Goal: Task Accomplishment & Management: Use online tool/utility

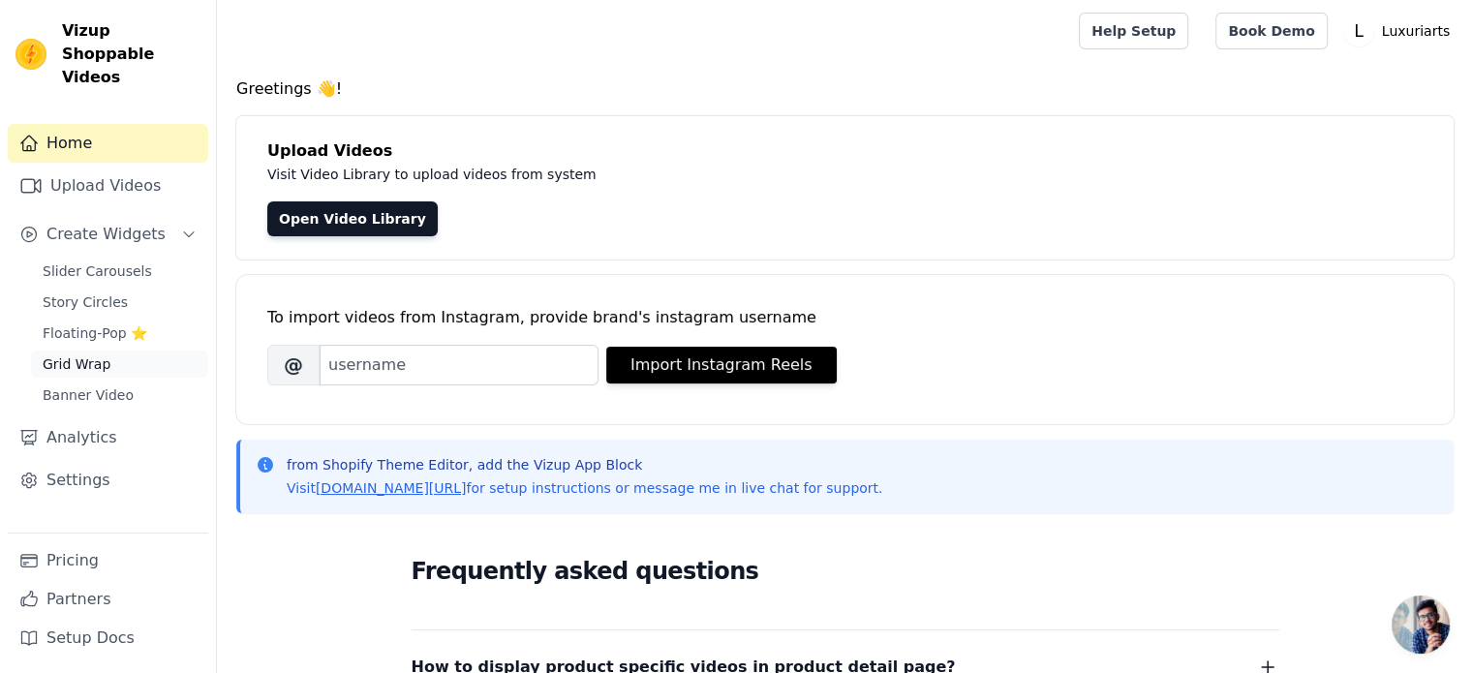
click at [139, 351] on link "Grid Wrap" at bounding box center [119, 364] width 177 height 27
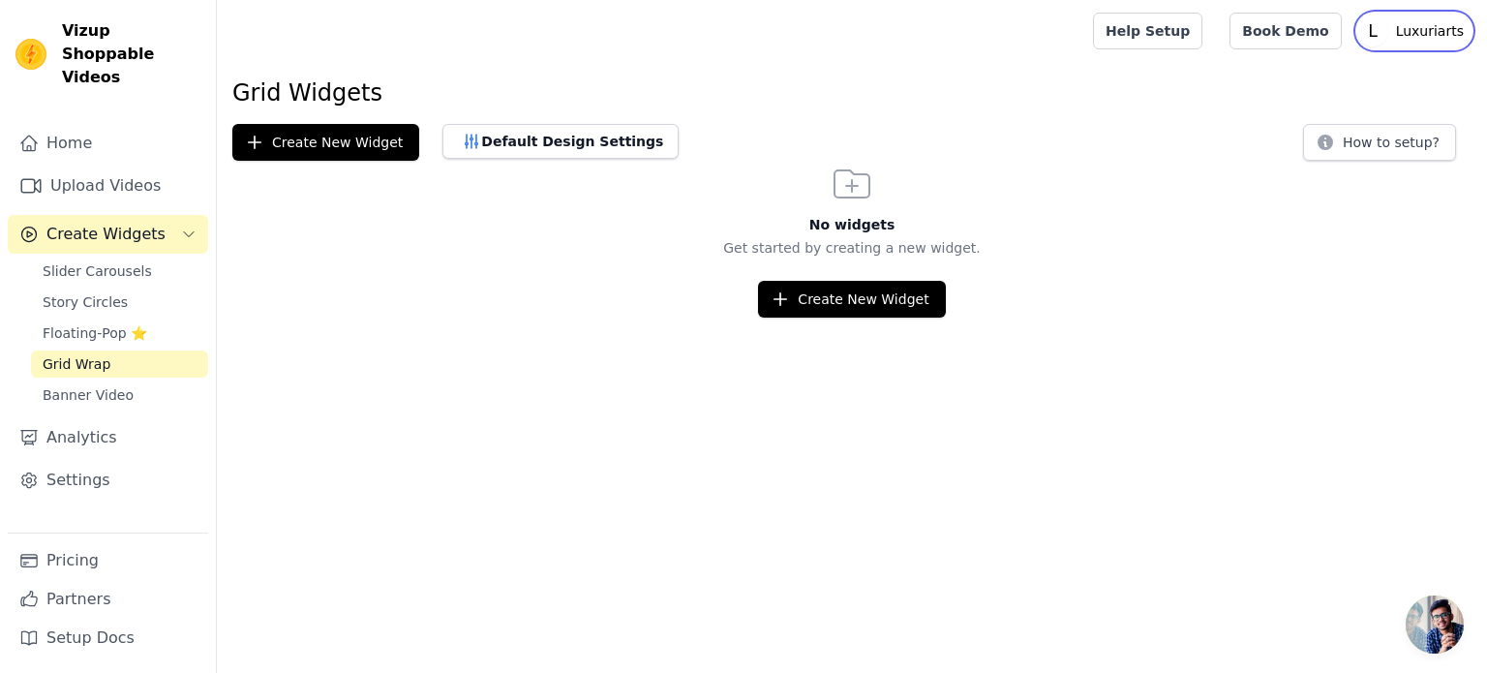
click at [1399, 28] on p "Luxuriarts" at bounding box center [1429, 31] width 83 height 35
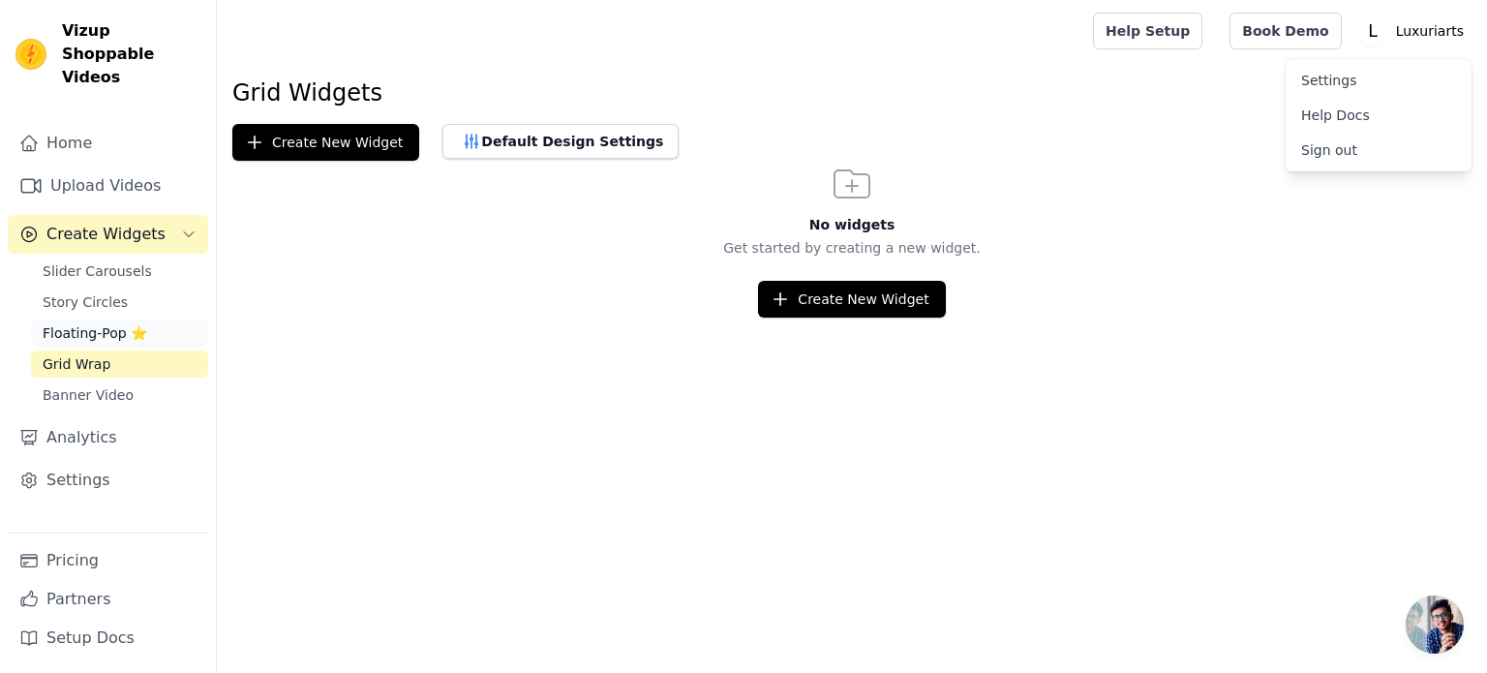
click at [97, 323] on span "Floating-Pop ⭐" at bounding box center [95, 332] width 105 height 19
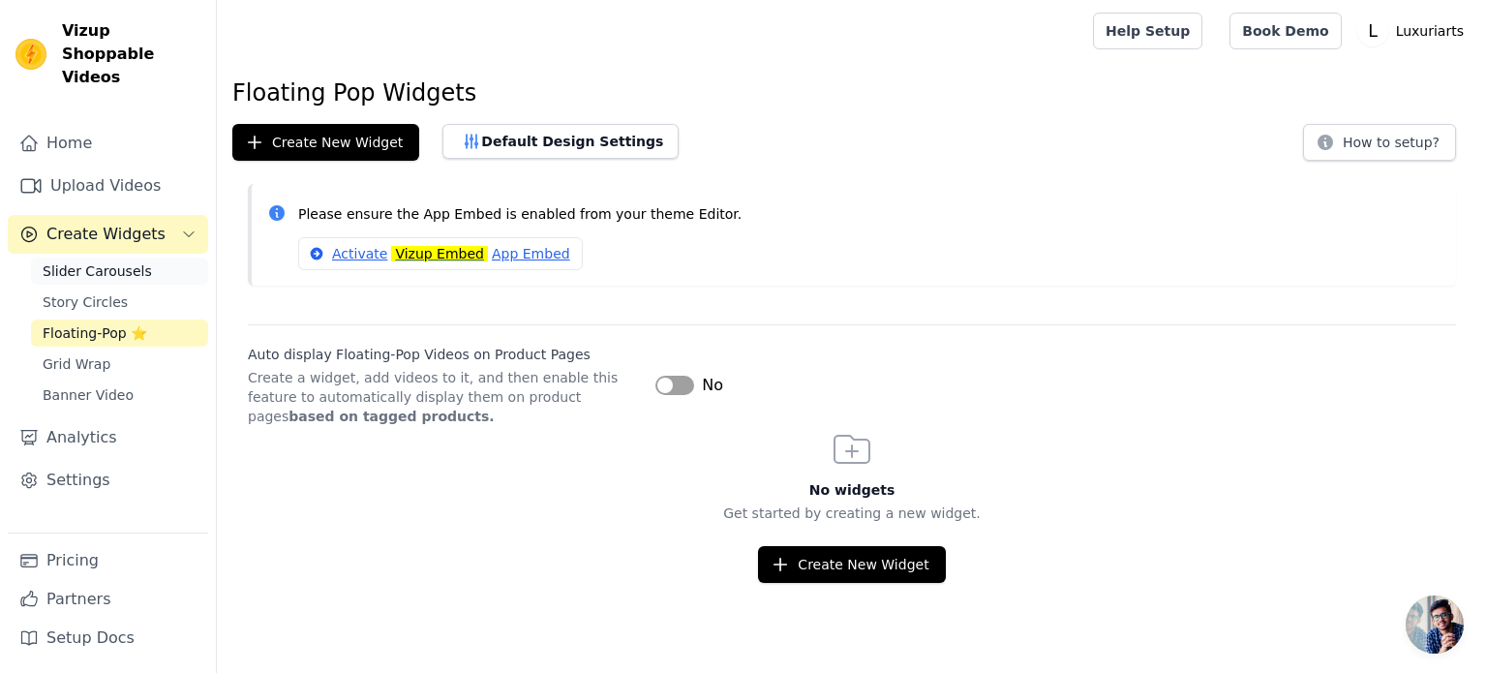
click at [140, 258] on link "Slider Carousels" at bounding box center [119, 271] width 177 height 27
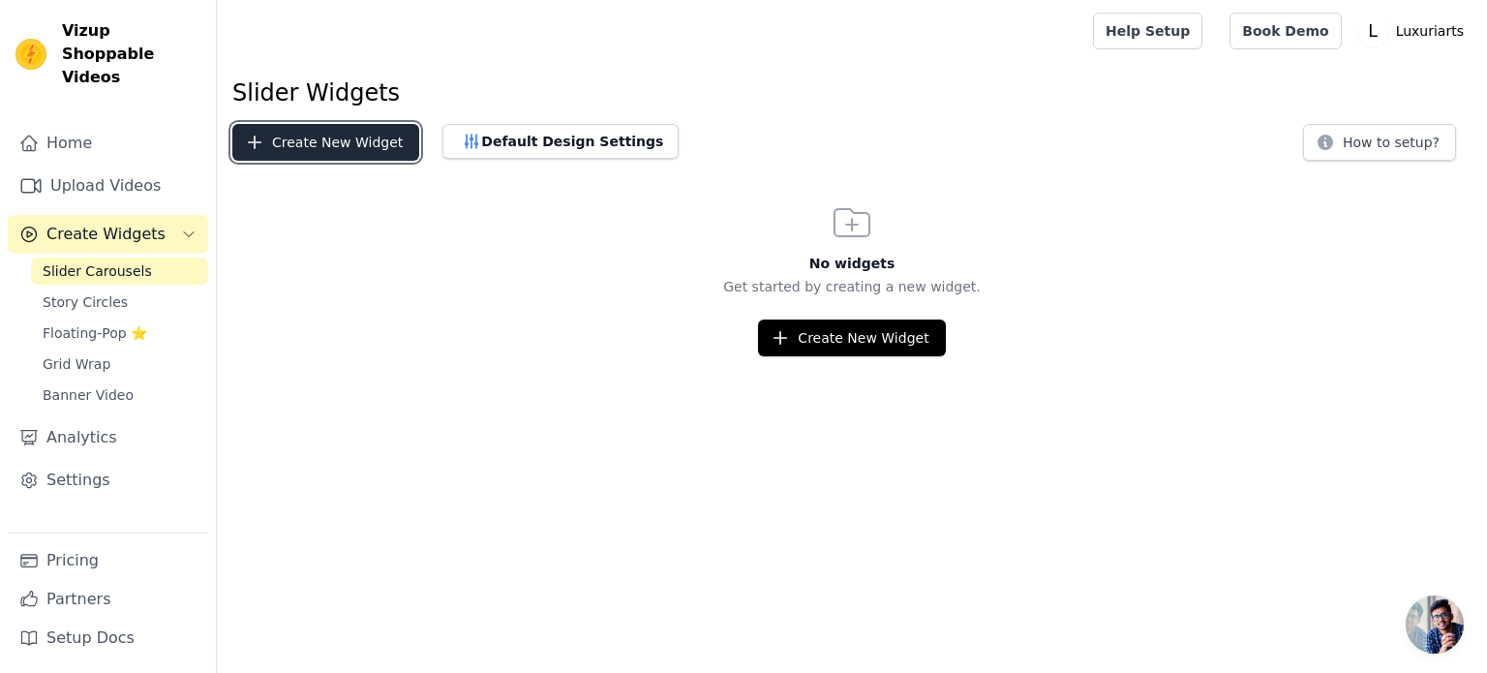
click at [352, 137] on button "Create New Widget" at bounding box center [325, 142] width 187 height 37
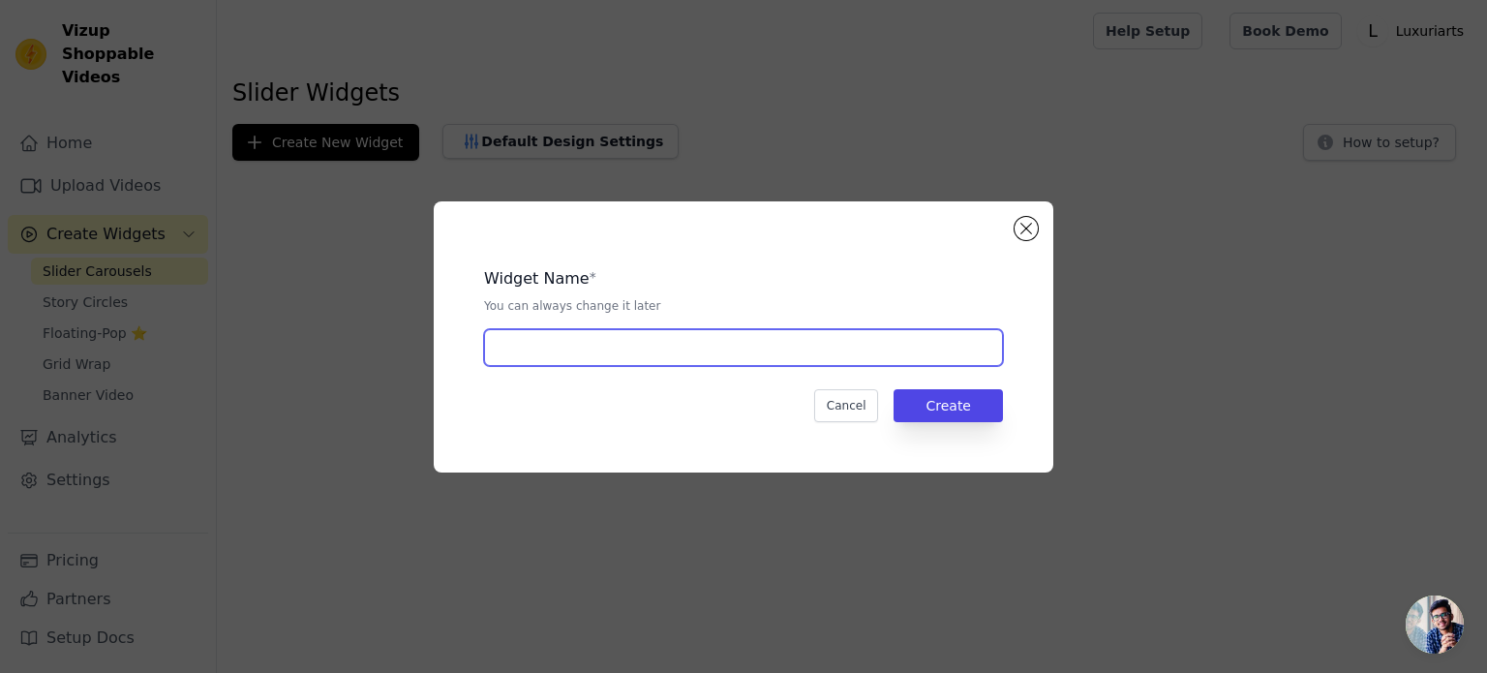
click at [736, 339] on input "text" at bounding box center [743, 347] width 519 height 37
paste input "Black Adjustable Waist Support Belt – Back & Core Protection"
drag, startPoint x: 870, startPoint y: 348, endPoint x: 710, endPoint y: 349, distance: 160.7
click at [710, 349] on input "Black Adjustable Waist Support Belt – Back & Core Protection" at bounding box center [743, 347] width 519 height 37
type input "Black Adjustable Waist Support Belt"
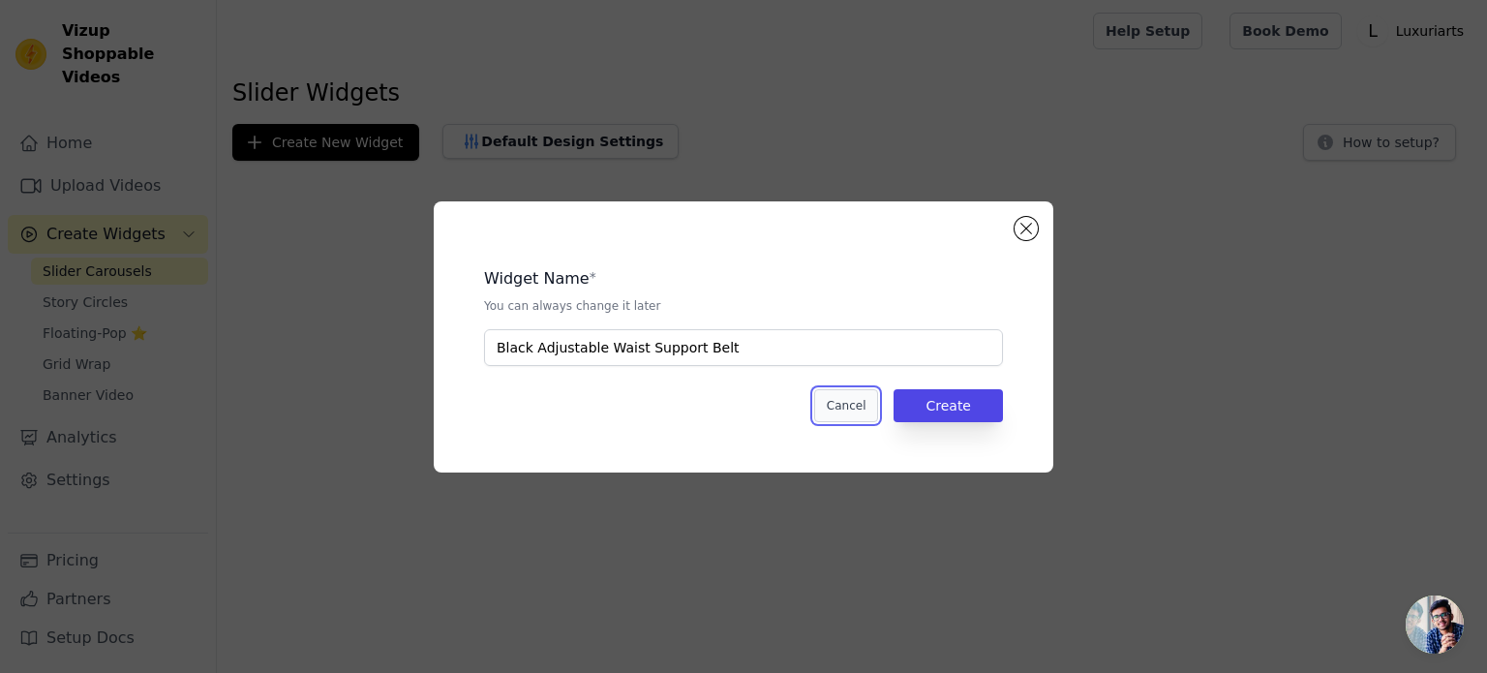
click at [859, 413] on button "Cancel" at bounding box center [846, 405] width 65 height 33
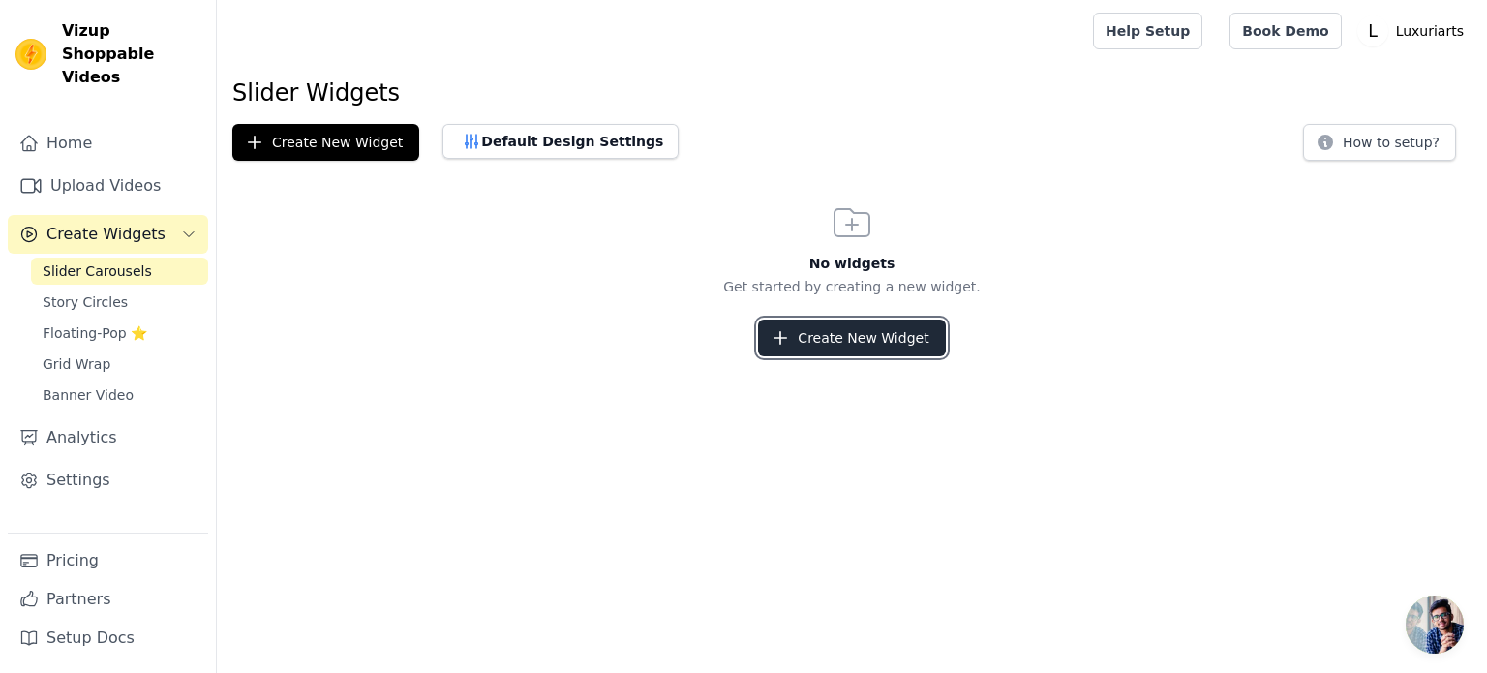
click at [797, 336] on button "Create New Widget" at bounding box center [851, 338] width 187 height 37
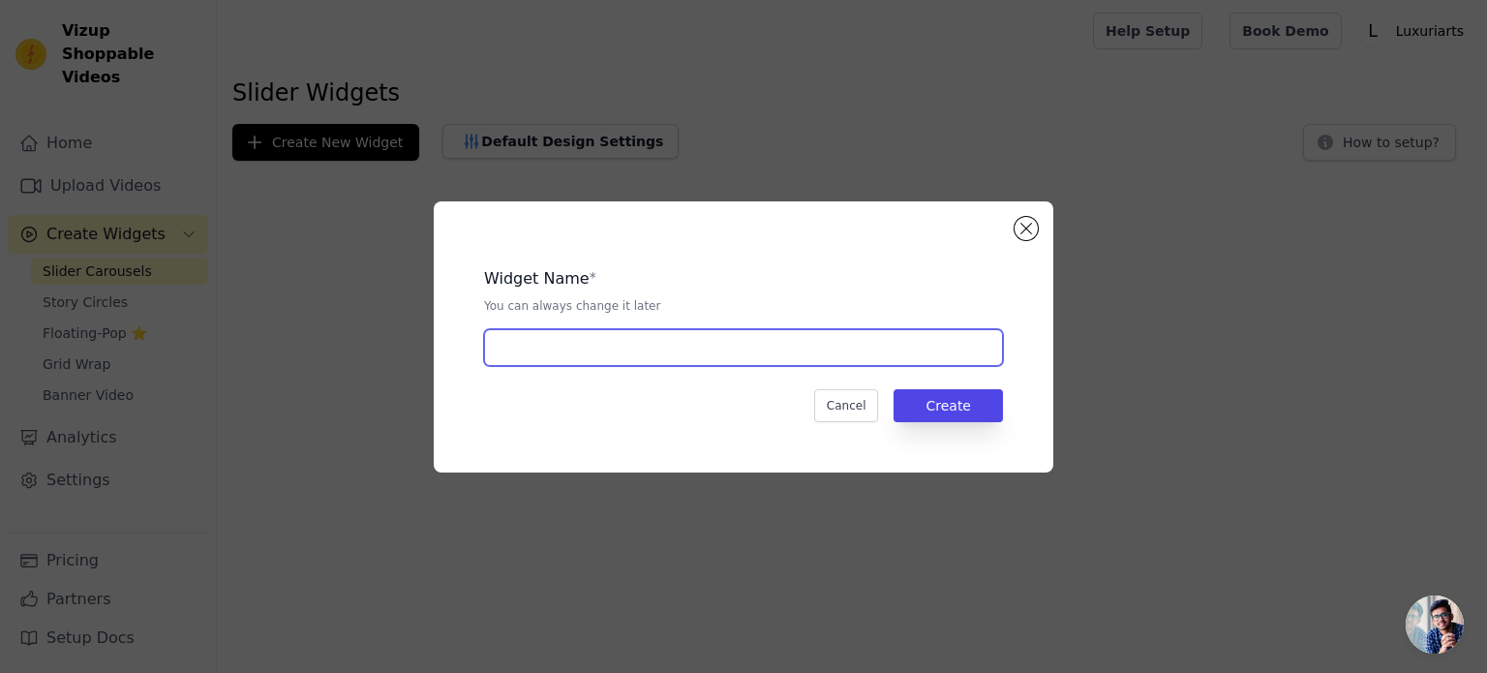
click at [618, 350] on input "text" at bounding box center [743, 347] width 519 height 37
paste input "Black Adjustable Waist Support Belt"
type input "Black Adjustable Waist Support Belt"
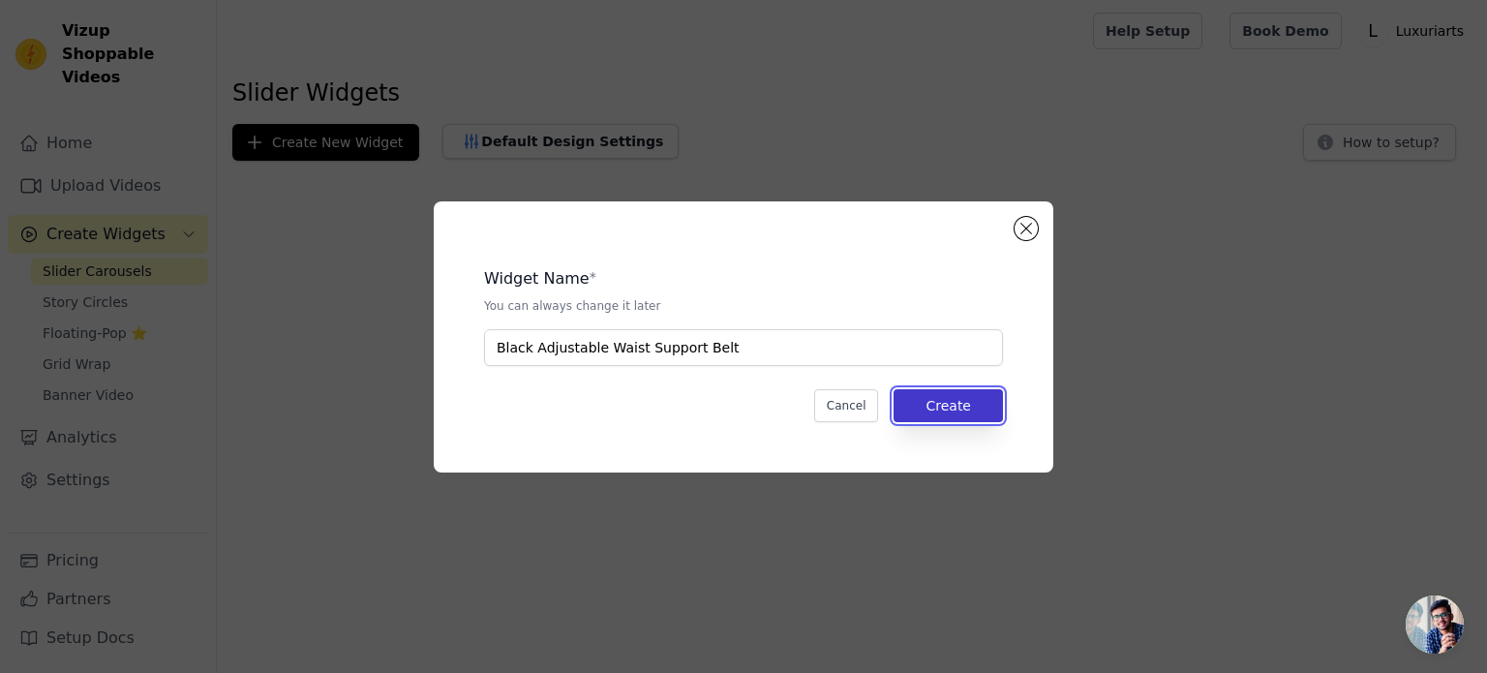
click at [935, 396] on button "Create" at bounding box center [948, 405] width 109 height 33
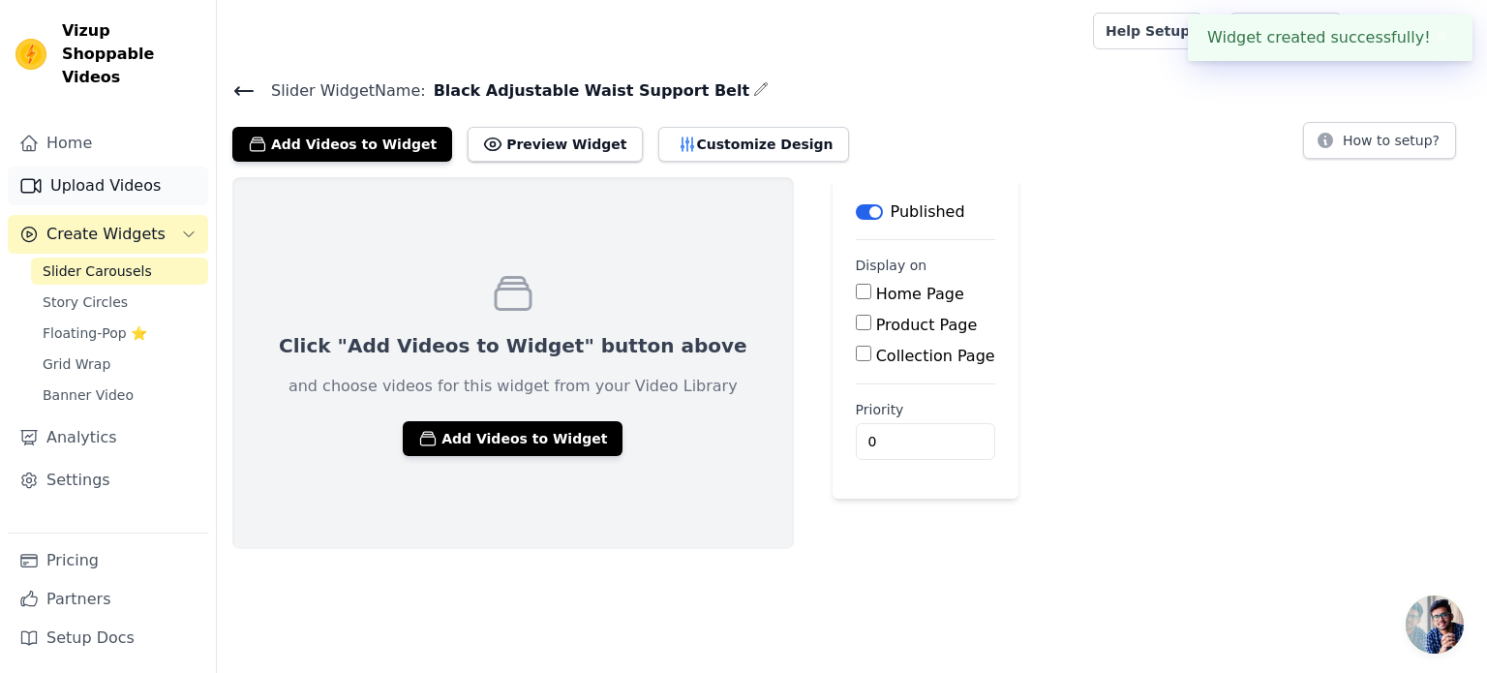
click at [135, 173] on link "Upload Videos" at bounding box center [108, 186] width 200 height 39
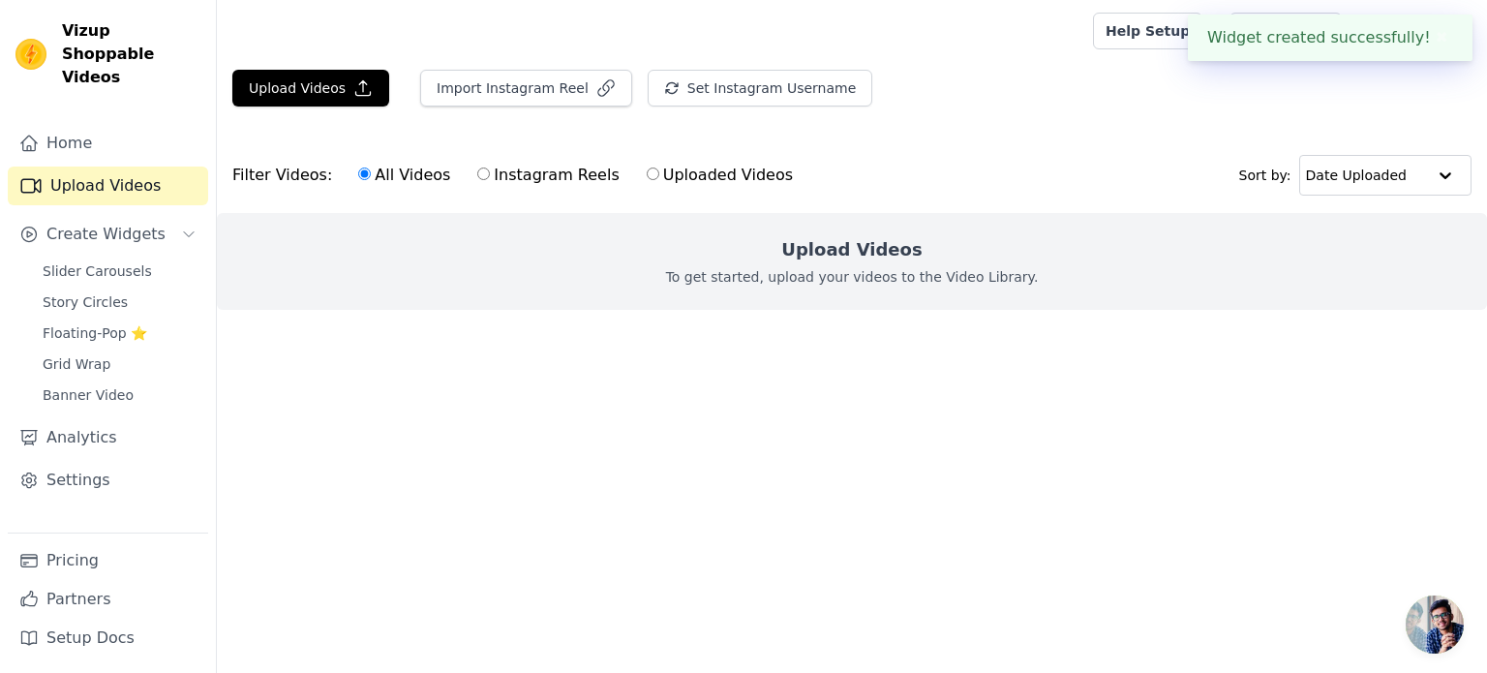
click at [81, 108] on div "Home Upload Videos Create Widgets Slider Carousels Story Circles Floating-Pop ⭐…" at bounding box center [108, 390] width 216 height 564
click at [83, 124] on link "Home" at bounding box center [108, 143] width 200 height 39
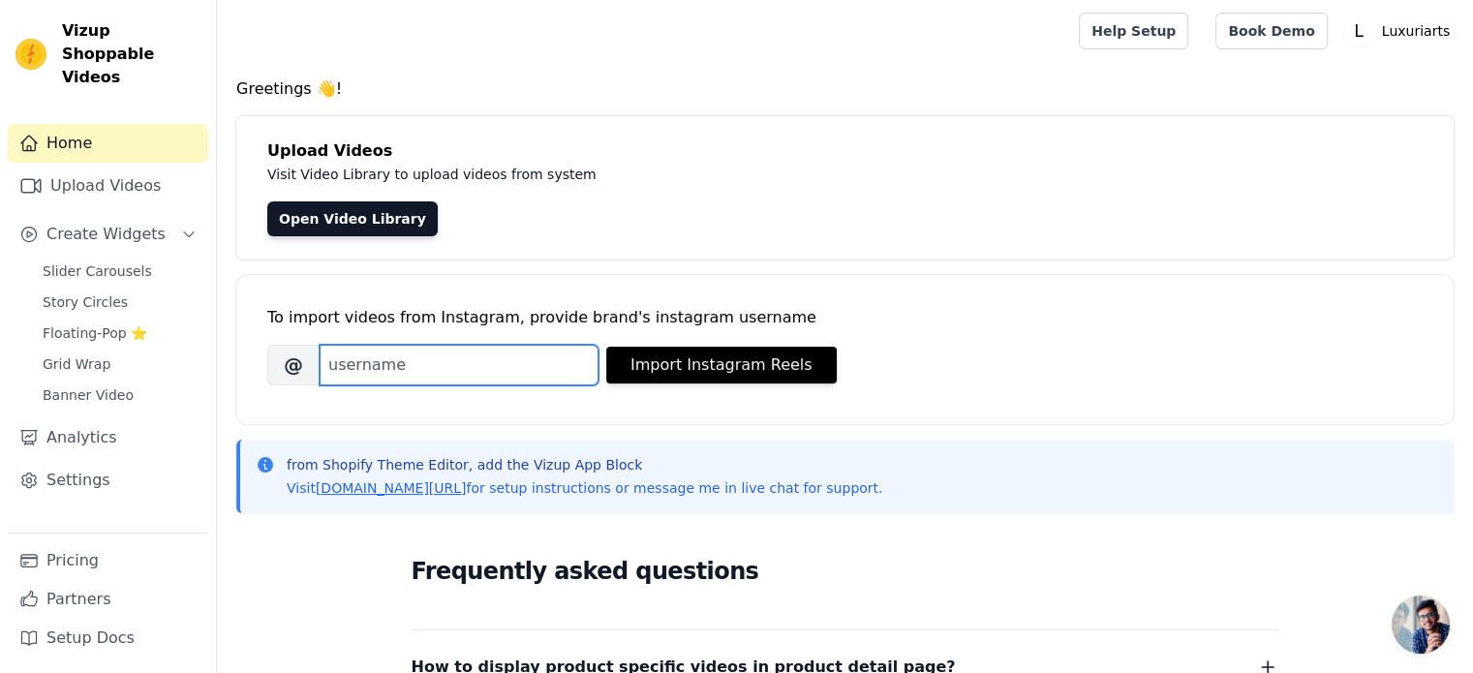
click at [394, 365] on input "Brand's Instagram Username" at bounding box center [459, 365] width 279 height 41
paste input "luxuriarts"
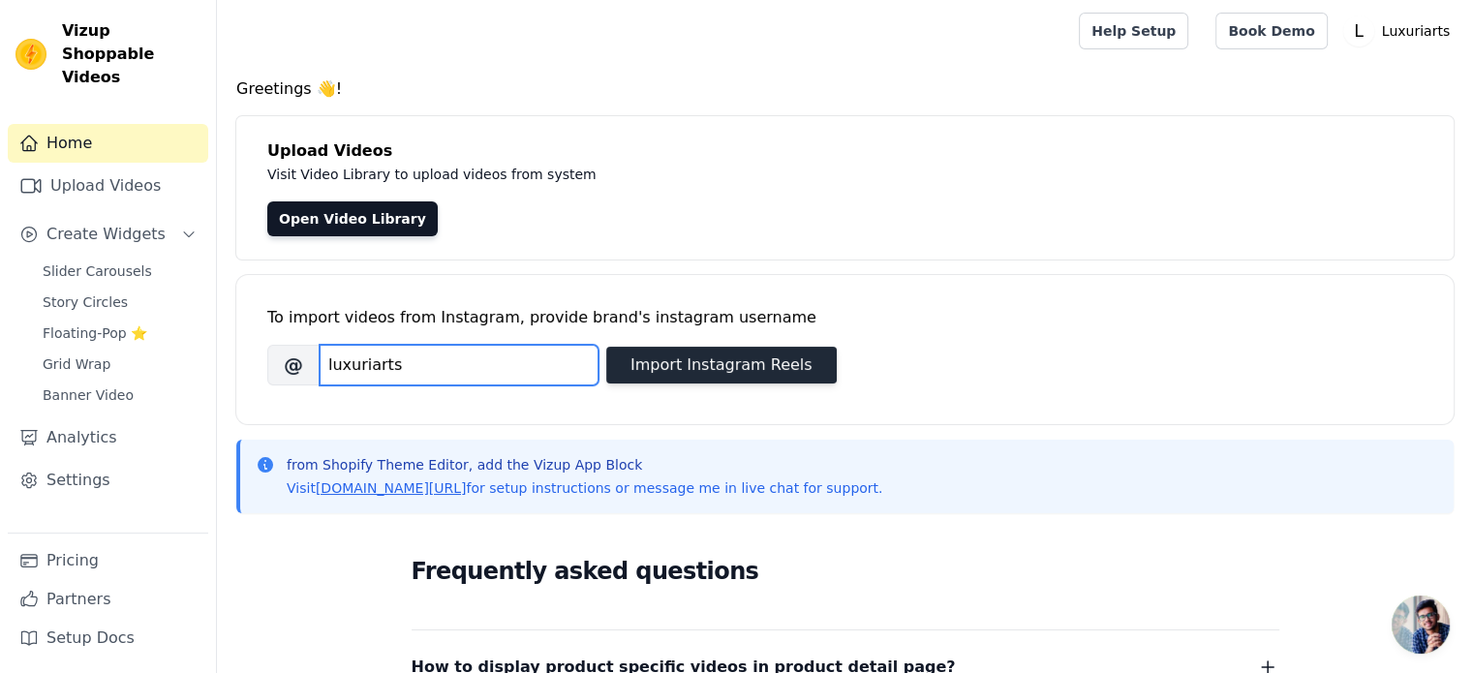
type input "luxuriarts"
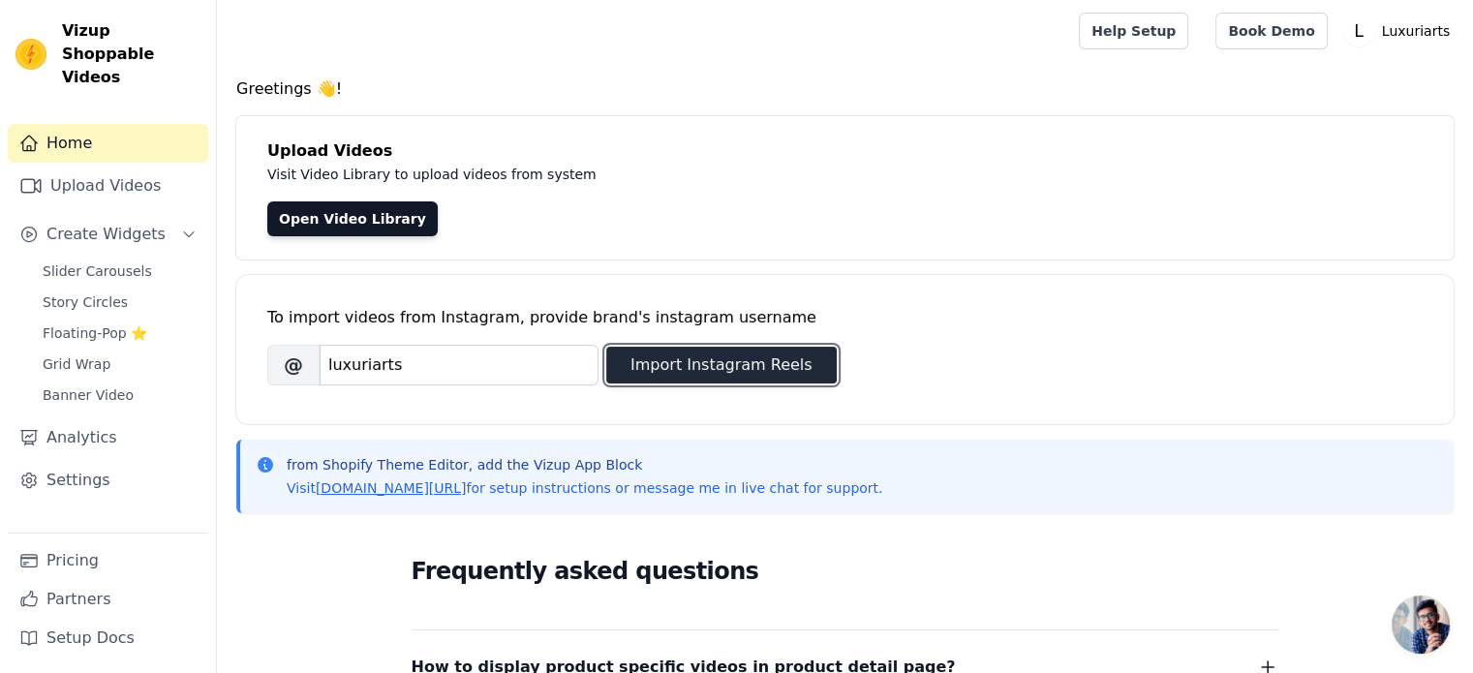
click at [636, 368] on button "Import Instagram Reels" at bounding box center [721, 365] width 230 height 37
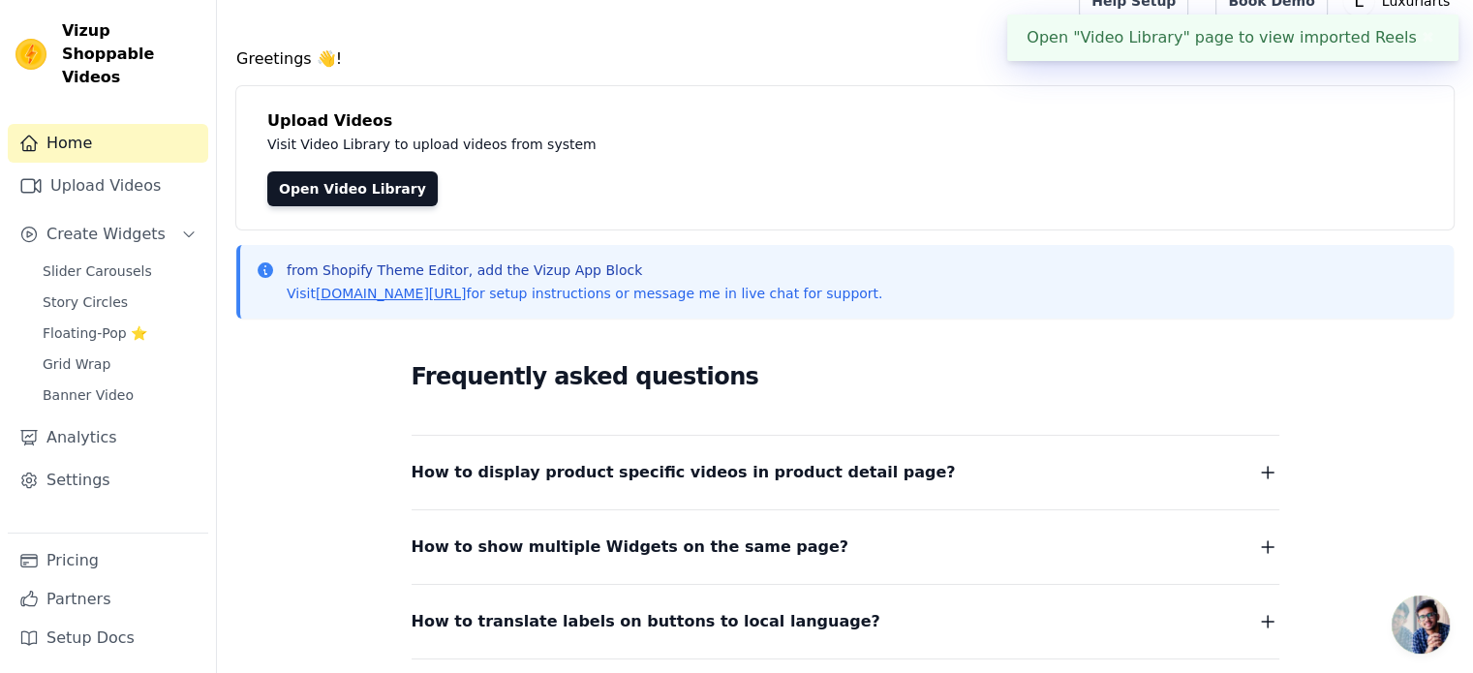
scroll to position [31, 0]
click at [128, 230] on div "Home Upload Videos Create Widgets Slider Carousels Story Circles Floating-Pop ⭐…" at bounding box center [108, 328] width 200 height 409
click at [126, 261] on span "Slider Carousels" at bounding box center [97, 270] width 109 height 19
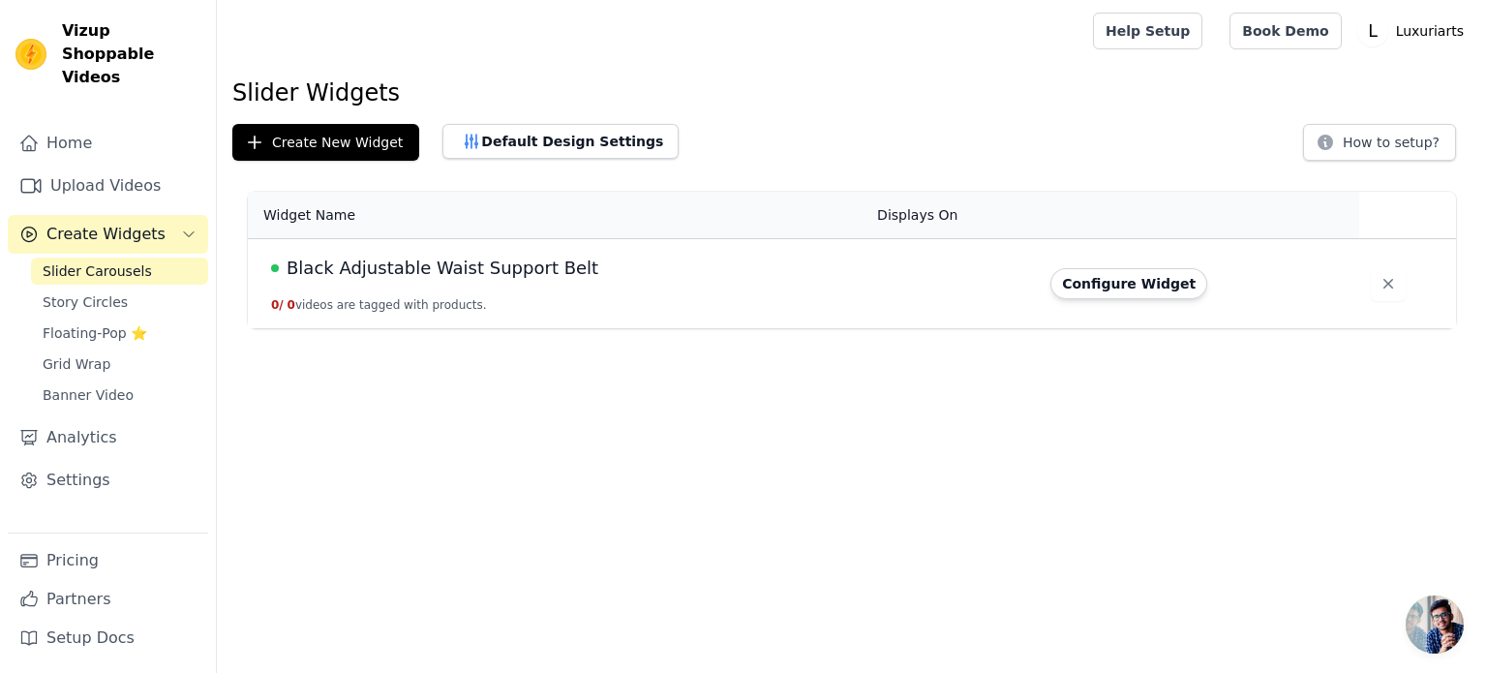
click at [642, 272] on div "Black Adjustable Waist Support Belt" at bounding box center [562, 268] width 583 height 27
click at [1093, 277] on button "Configure Widget" at bounding box center [1129, 283] width 157 height 31
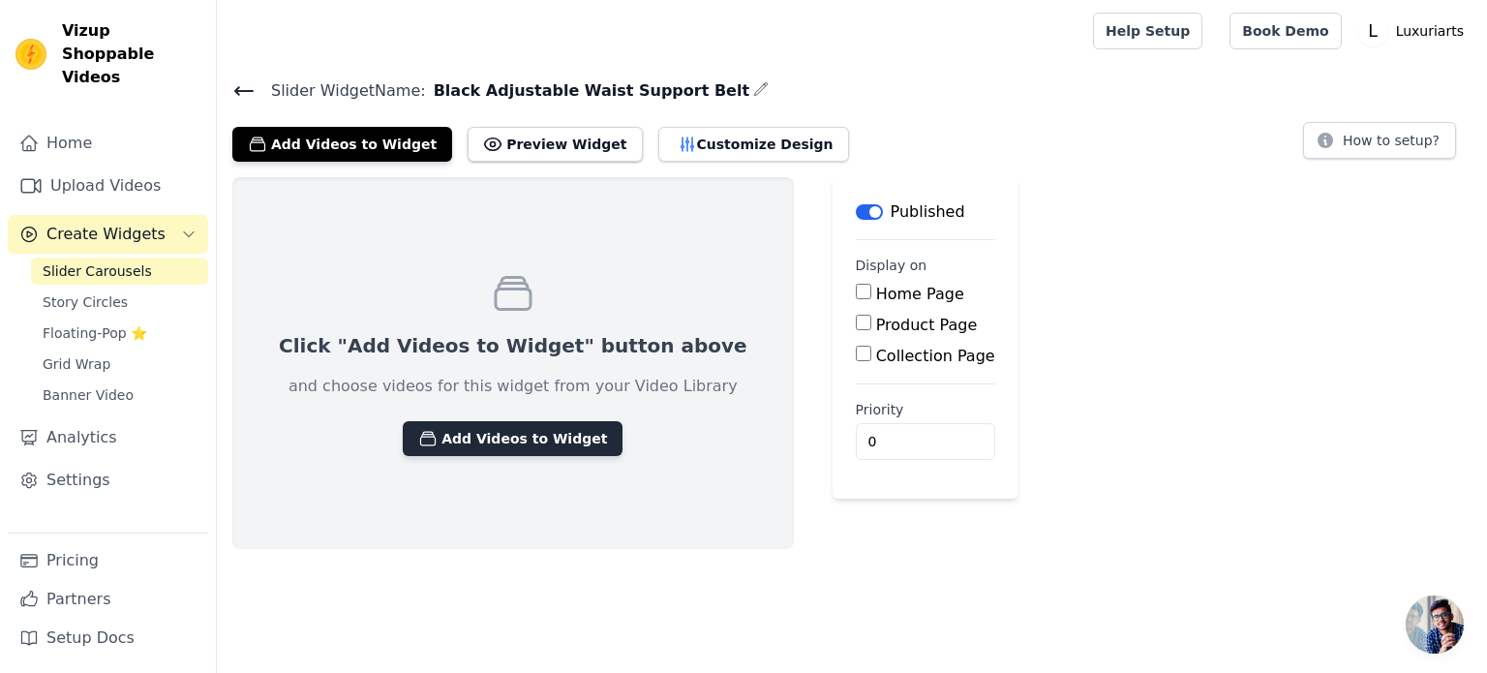
click at [517, 440] on button "Add Videos to Widget" at bounding box center [513, 438] width 220 height 35
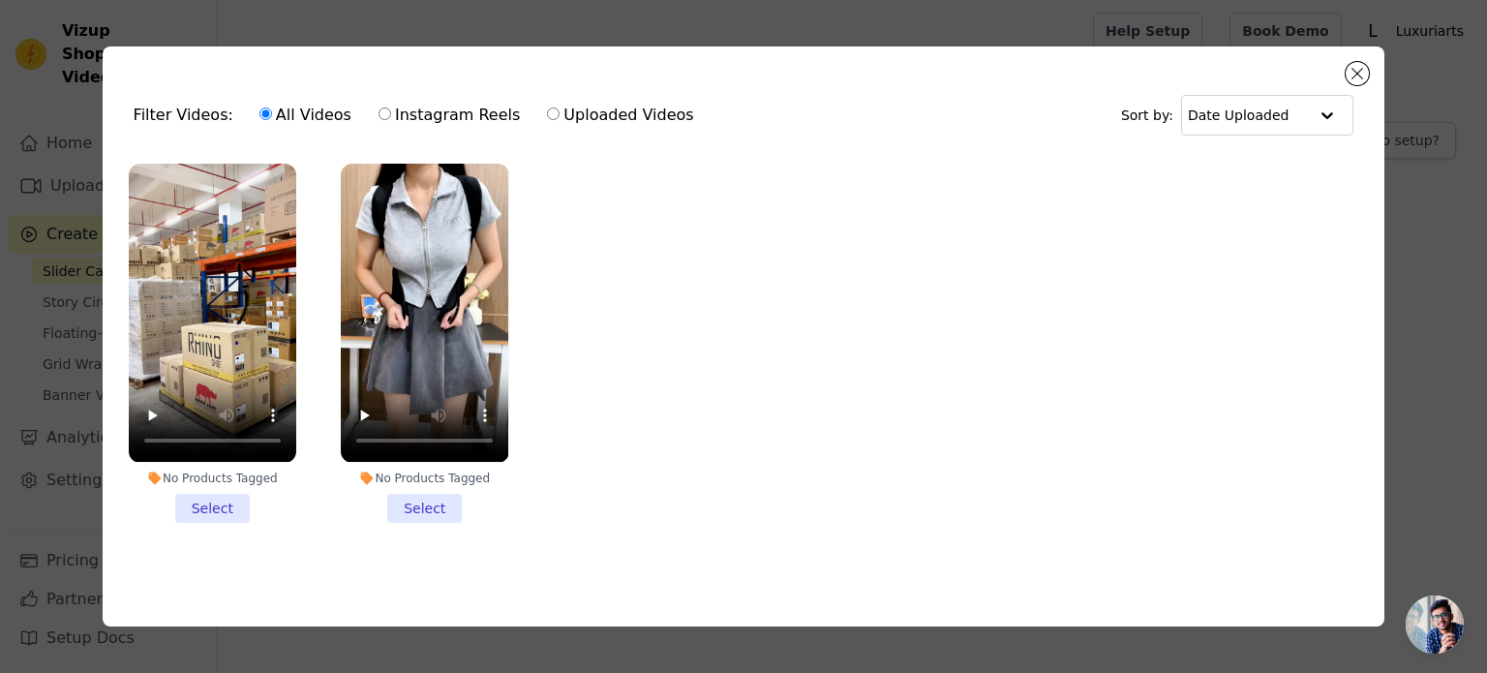
click at [211, 493] on li "No Products Tagged Select" at bounding box center [213, 343] width 168 height 358
click at [0, 0] on input "No Products Tagged Select" at bounding box center [0, 0] width 0 height 0
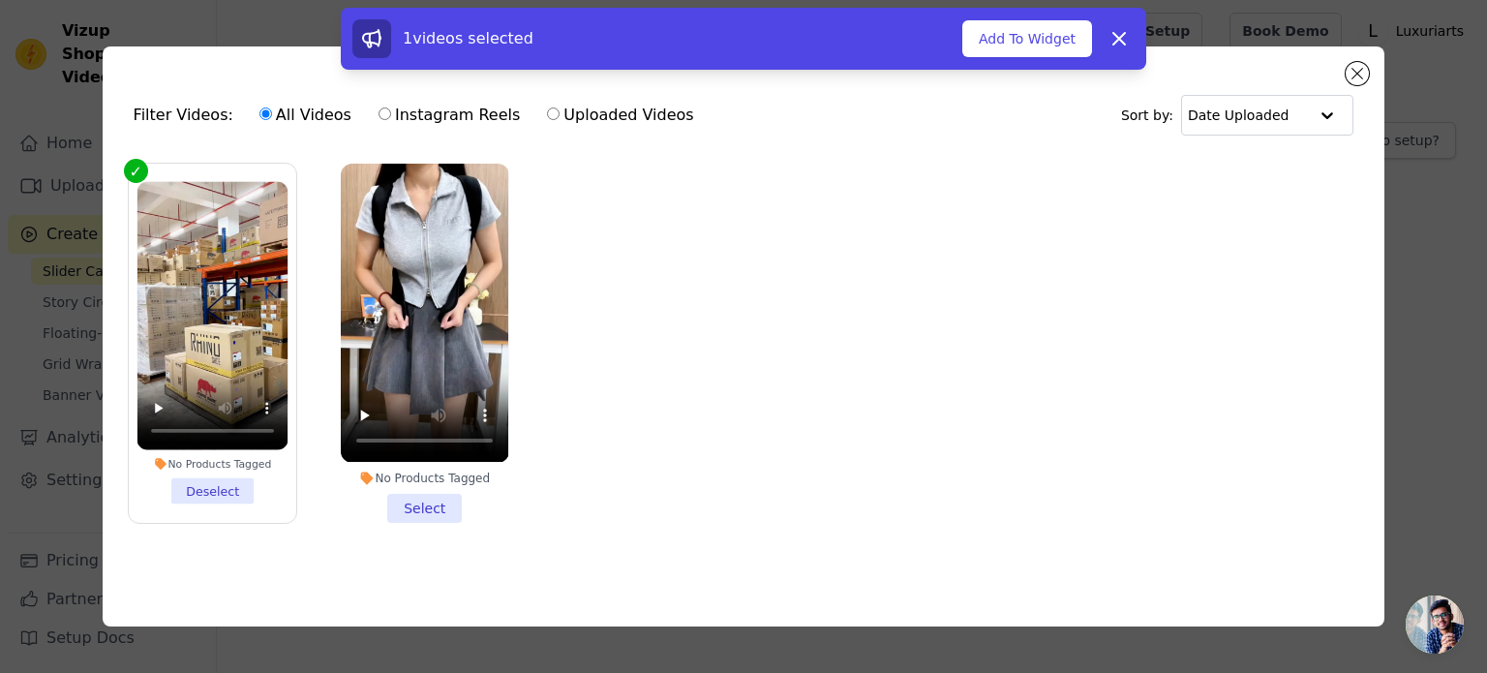
click at [423, 506] on li "No Products Tagged Select" at bounding box center [425, 343] width 168 height 358
click at [0, 0] on input "No Products Tagged Select" at bounding box center [0, 0] width 0 height 0
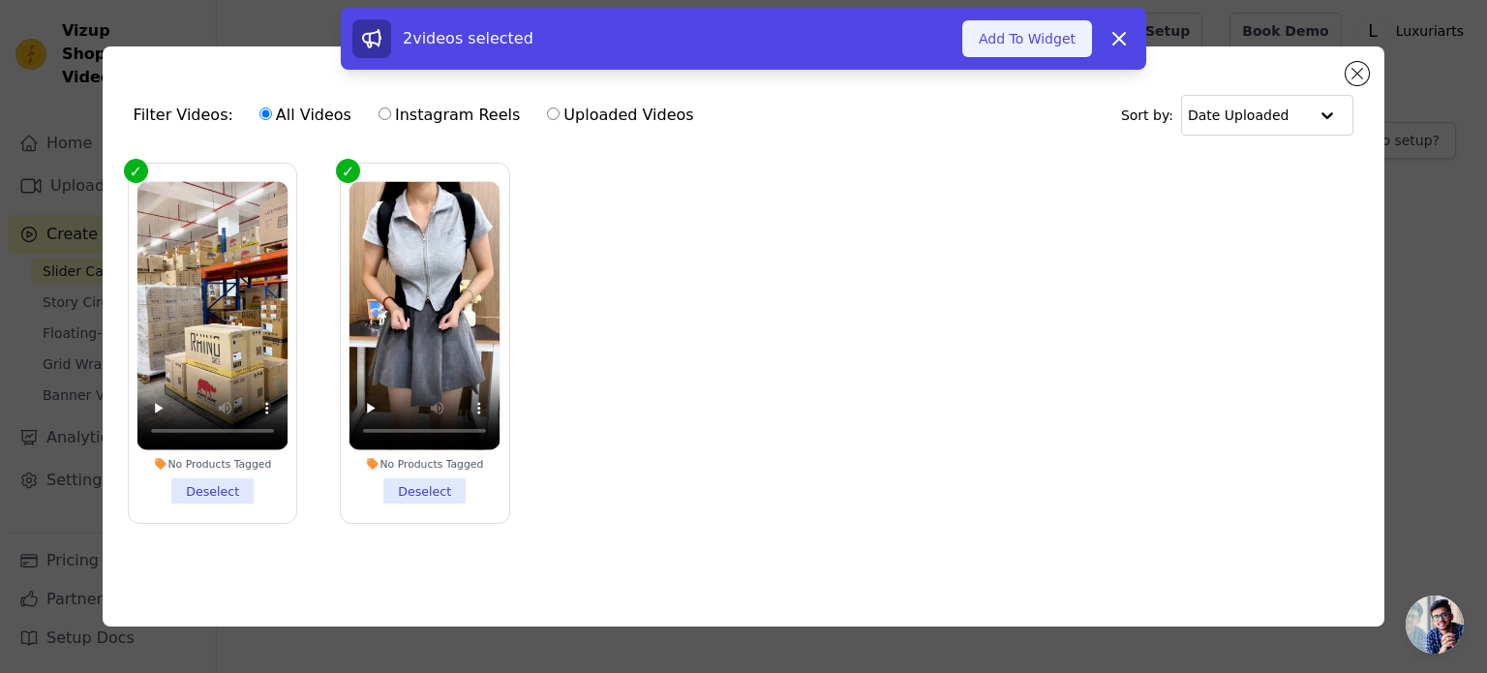
click at [1009, 41] on button "Add To Widget" at bounding box center [1027, 38] width 130 height 37
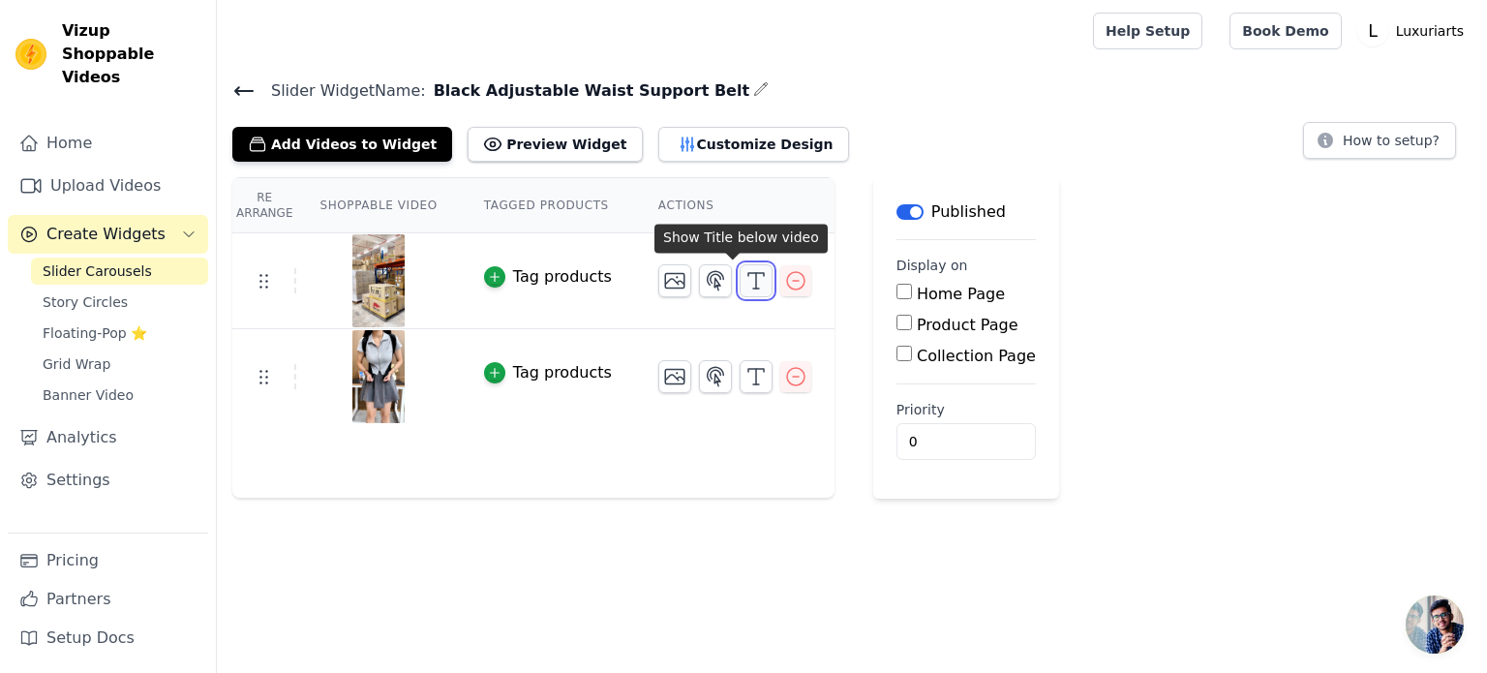
click at [745, 269] on icon "button" at bounding box center [756, 280] width 23 height 23
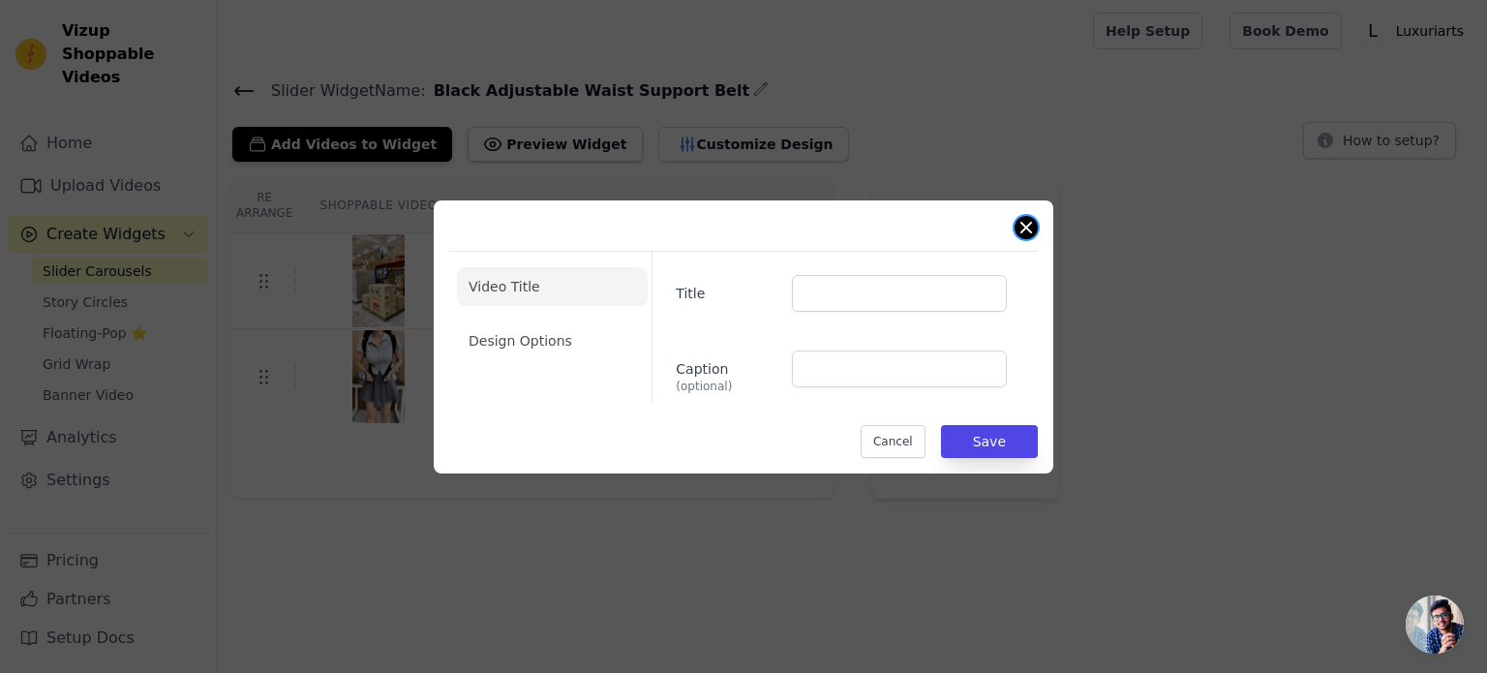
click at [1026, 224] on button "Close modal" at bounding box center [1026, 227] width 23 height 23
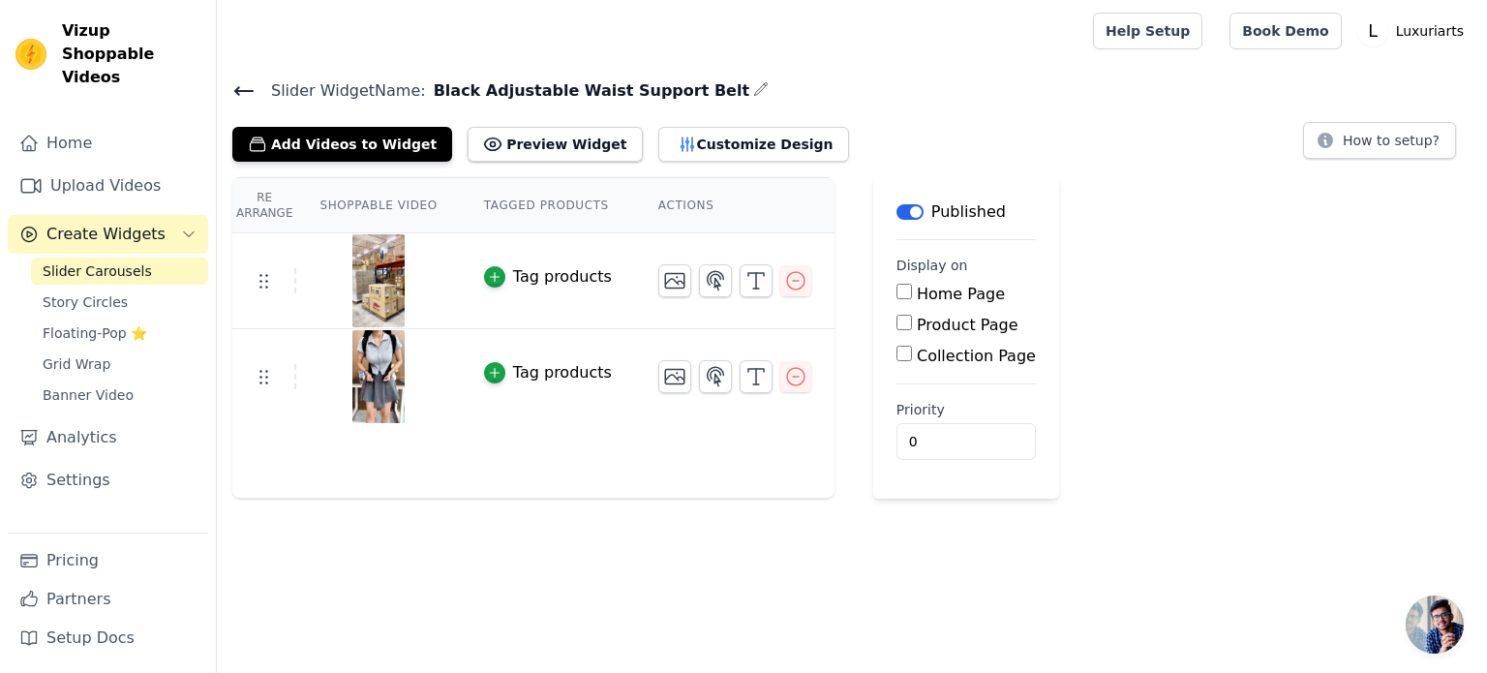
click at [1058, 445] on div "Re Arrange Shoppable Video Tagged Products Actions Tag products Tag products Sa…" at bounding box center [852, 337] width 1270 height 321
drag, startPoint x: 418, startPoint y: 87, endPoint x: 673, endPoint y: 71, distance: 255.2
click at [673, 71] on main "Slider Widget Name: Black Adjustable Waist Support Belt Add Videos to Widget Pr…" at bounding box center [852, 280] width 1270 height 437
copy div "Black Adjustable Waist Support Belt"
